Goal: Communication & Community: Share content

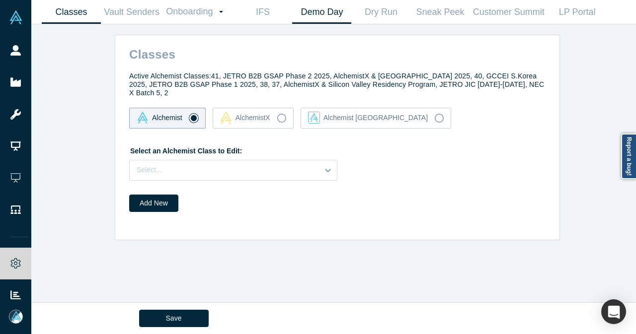
click at [343, 8] on link "Demo Day" at bounding box center [321, 11] width 59 height 23
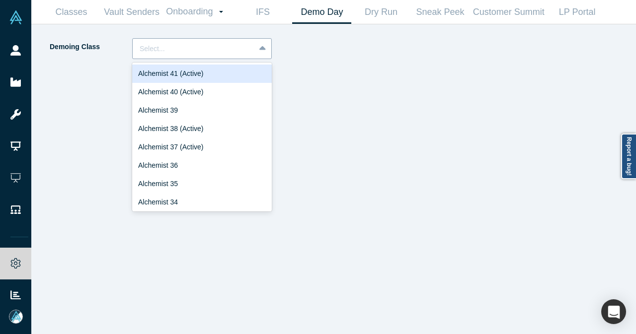
click at [218, 41] on div "Select..." at bounding box center [194, 49] width 122 height 16
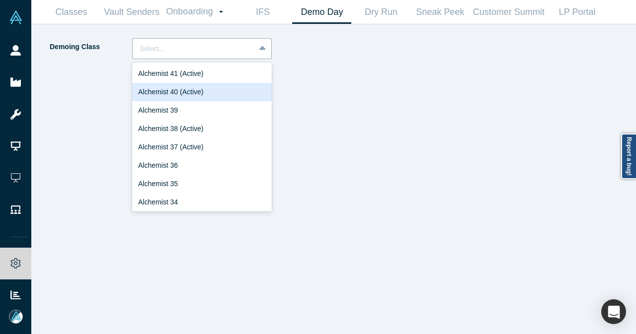
click at [207, 93] on div "Alchemist 40 (Active)" at bounding box center [202, 92] width 140 height 18
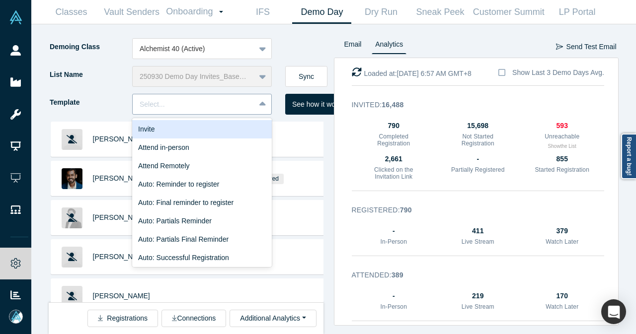
click at [257, 106] on div at bounding box center [263, 104] width 16 height 18
click at [237, 127] on div "Invite" at bounding box center [202, 129] width 140 height 18
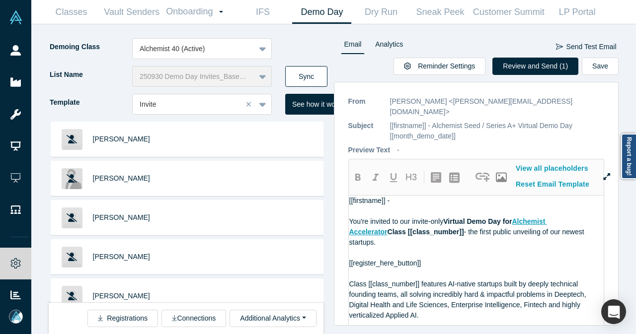
click at [301, 79] on button "Sync" at bounding box center [306, 76] width 42 height 21
click at [526, 67] on button "Review and Send (2)" at bounding box center [535, 66] width 86 height 17
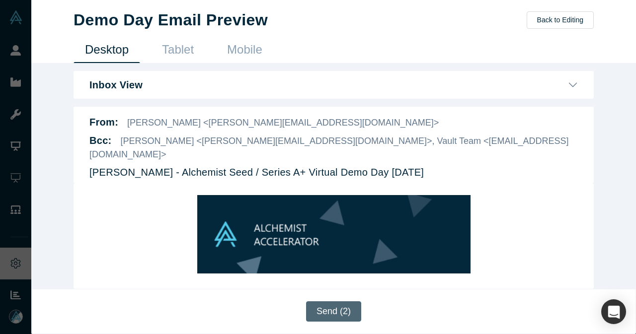
click at [321, 312] on button "Send (2)" at bounding box center [333, 311] width 55 height 20
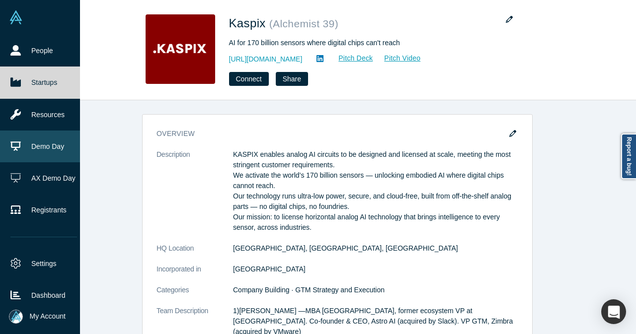
click at [32, 148] on link "Demo Day" at bounding box center [43, 147] width 87 height 32
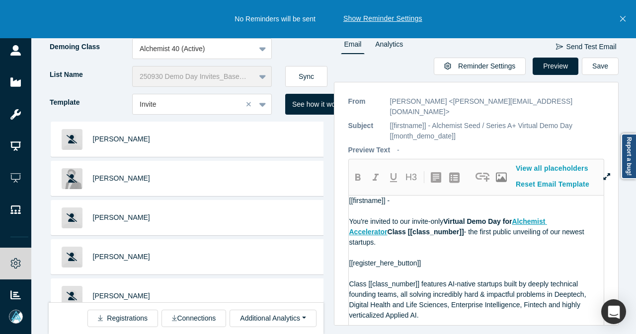
drag, startPoint x: 623, startPoint y: 25, endPoint x: 516, endPoint y: 28, distance: 106.8
click at [622, 24] on button "Close" at bounding box center [622, 19] width 12 height 38
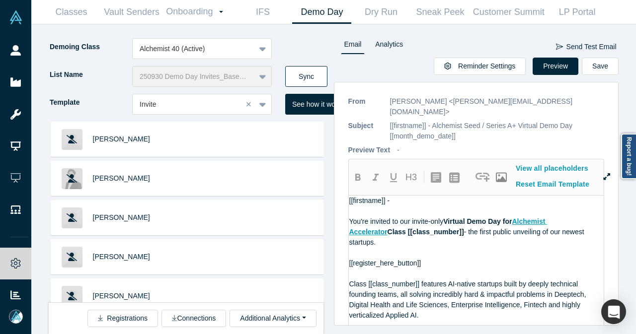
click at [318, 76] on button "Sync" at bounding box center [306, 76] width 42 height 21
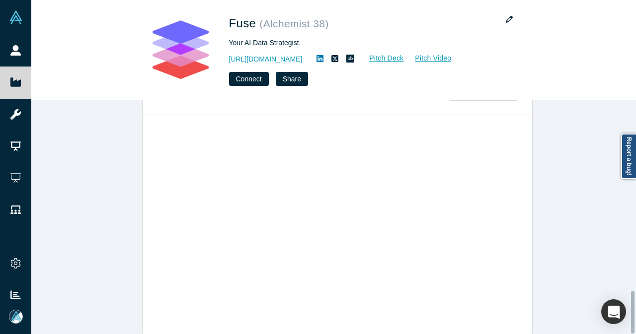
scroll to position [1052, 0]
